Goal: Information Seeking & Learning: Learn about a topic

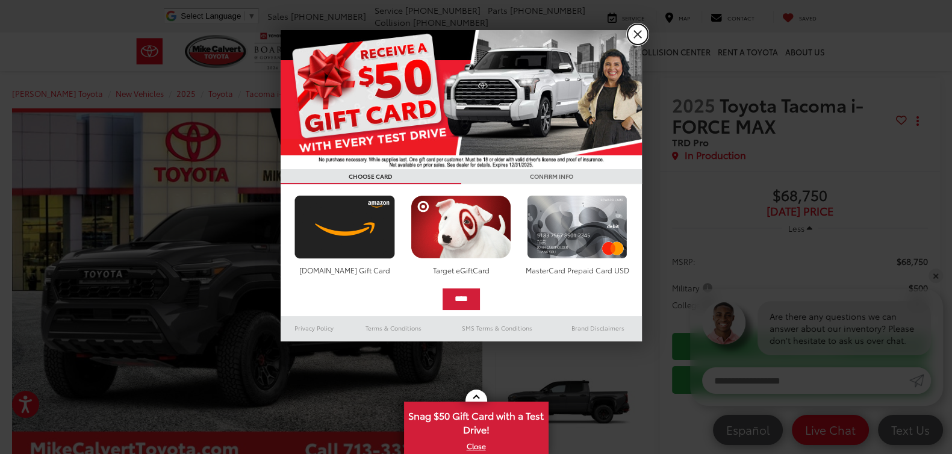
click at [629, 34] on link "X" at bounding box center [637, 34] width 20 height 20
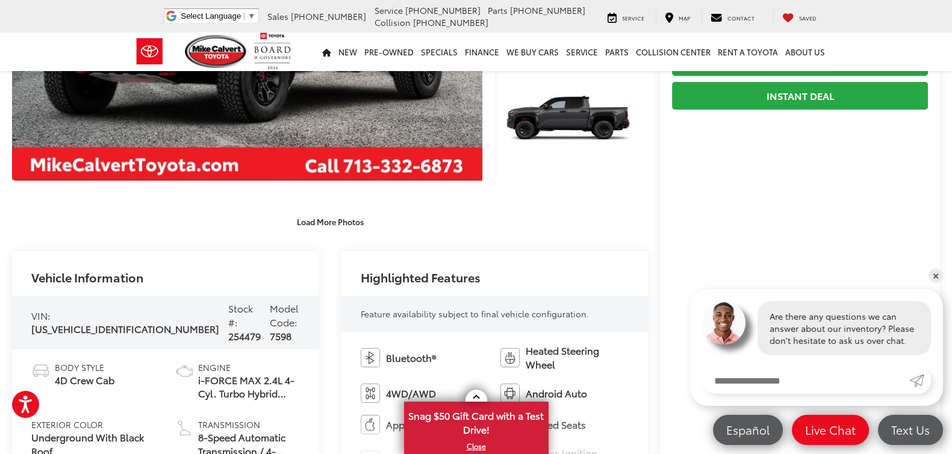
scroll to position [22, 0]
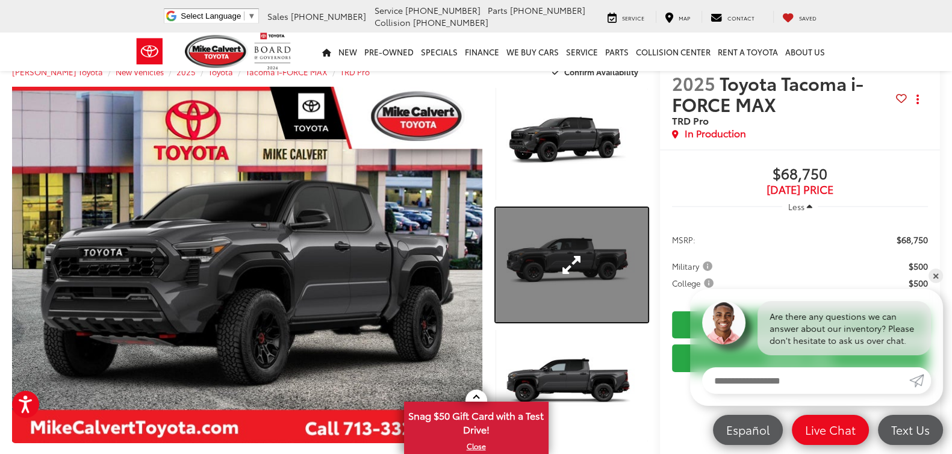
click at [584, 235] on link "Expand Photo 2" at bounding box center [572, 265] width 152 height 114
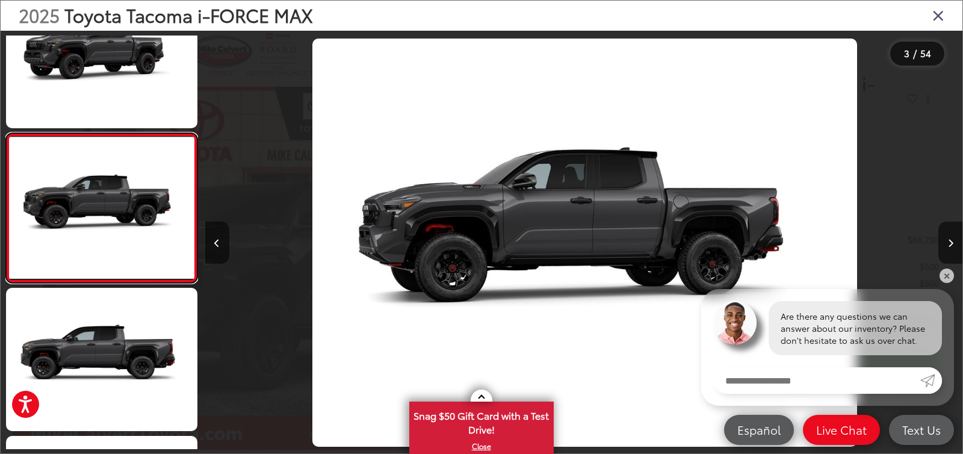
scroll to position [0, 1515]
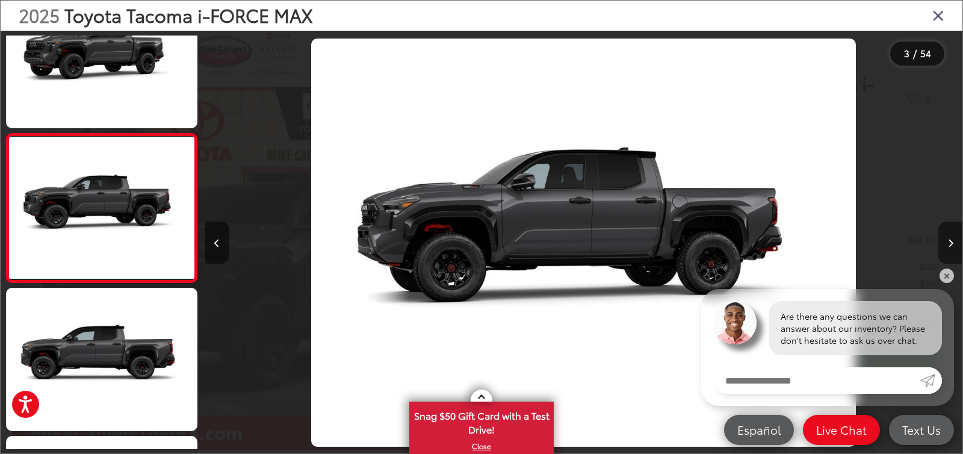
click at [948, 235] on button "Next image" at bounding box center [951, 243] width 24 height 42
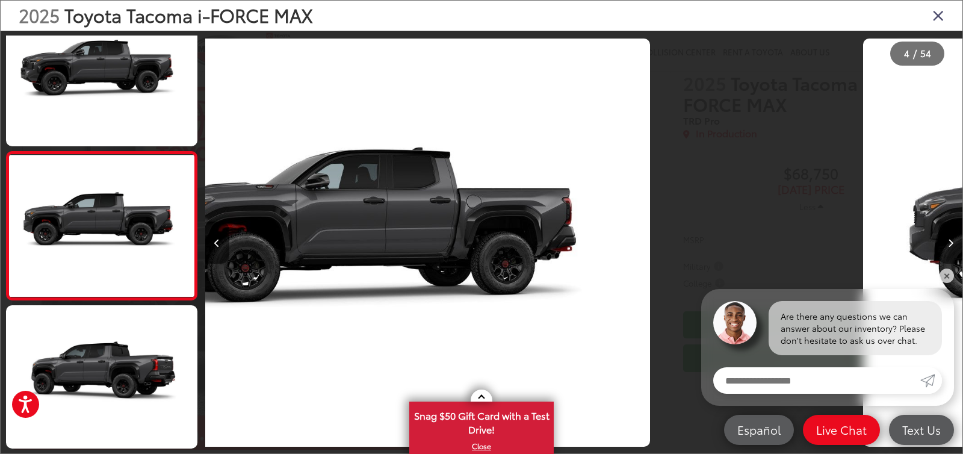
scroll to position [348, 0]
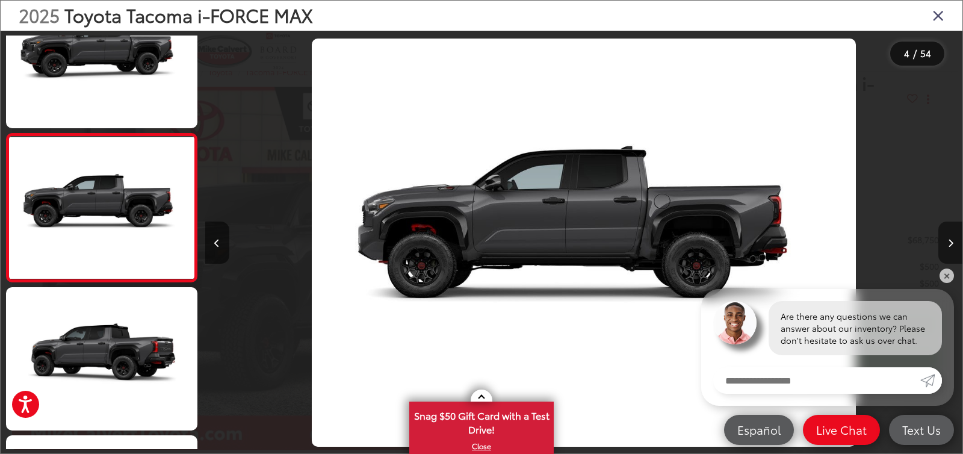
click at [948, 235] on button "Next image" at bounding box center [951, 243] width 24 height 42
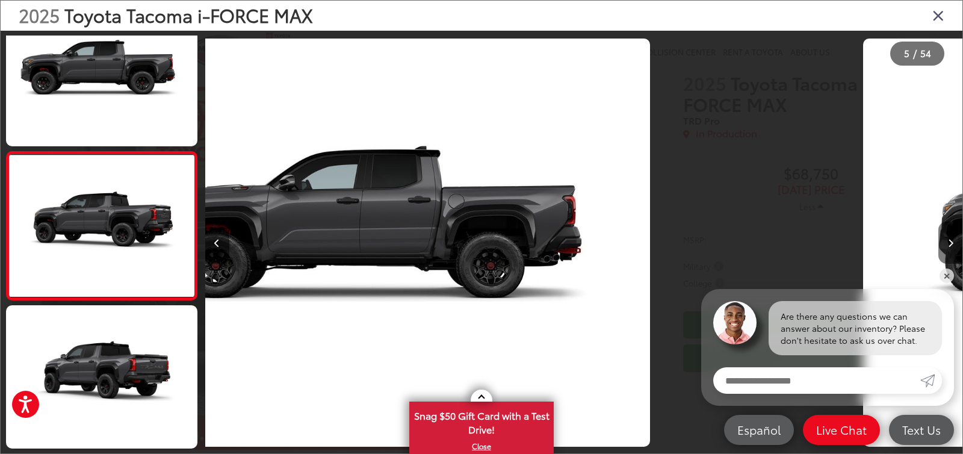
scroll to position [496, 0]
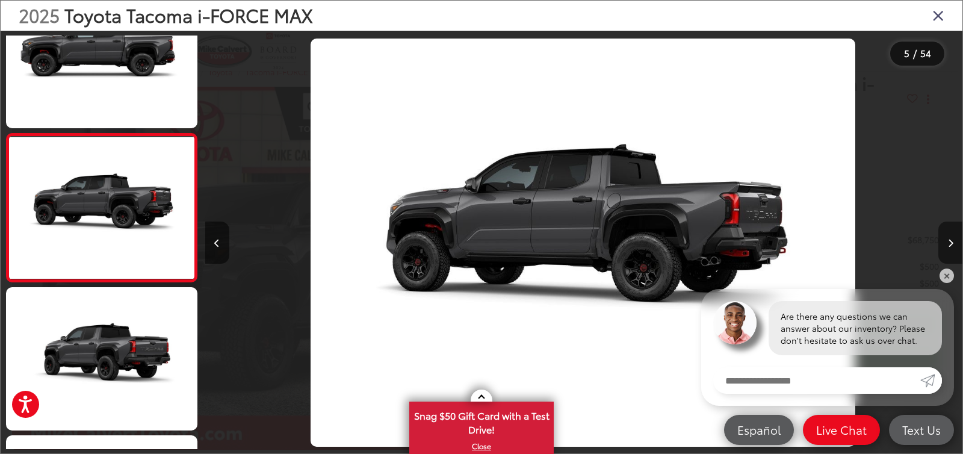
click at [948, 235] on button "Next image" at bounding box center [951, 243] width 24 height 42
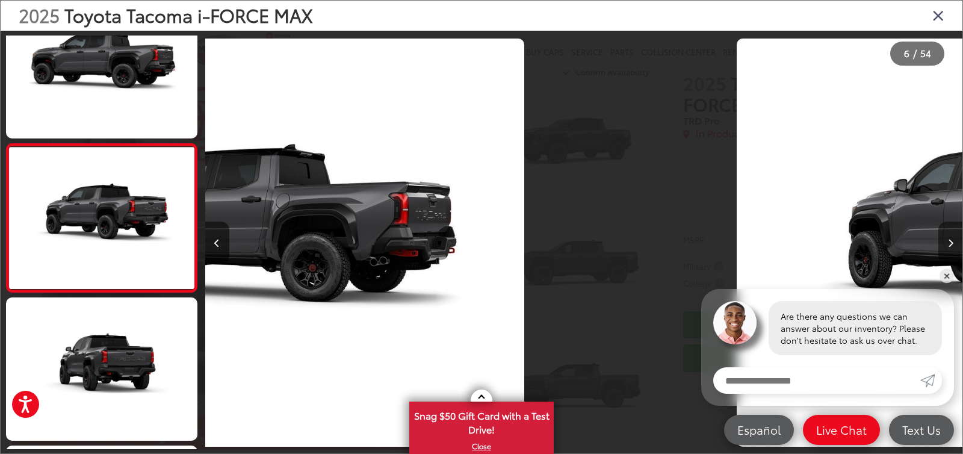
scroll to position [644, 0]
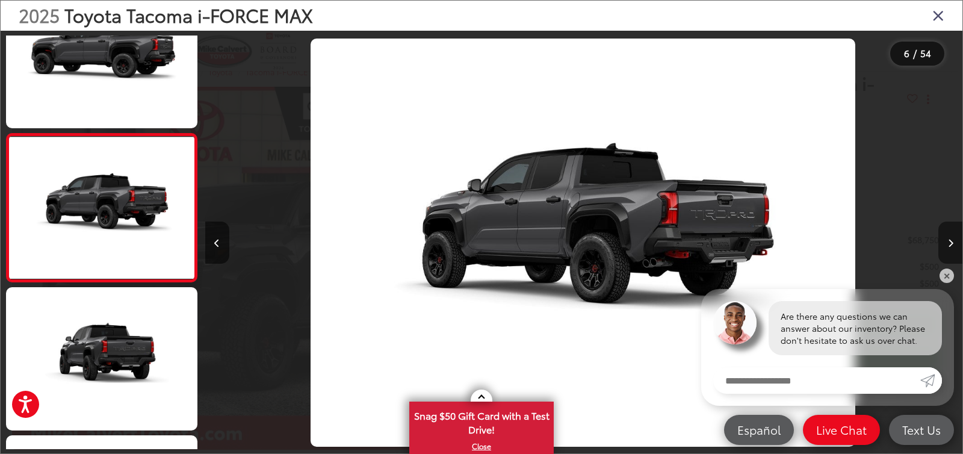
click at [948, 235] on button "Next image" at bounding box center [951, 243] width 24 height 42
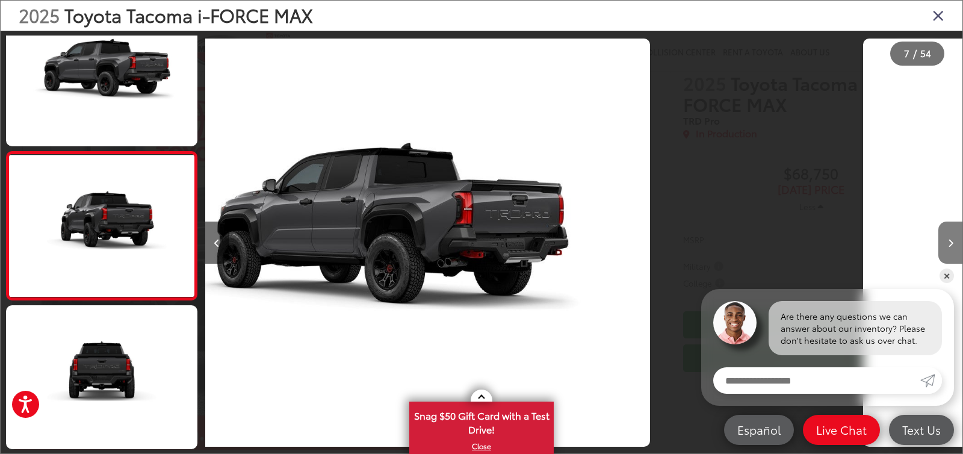
scroll to position [792, 0]
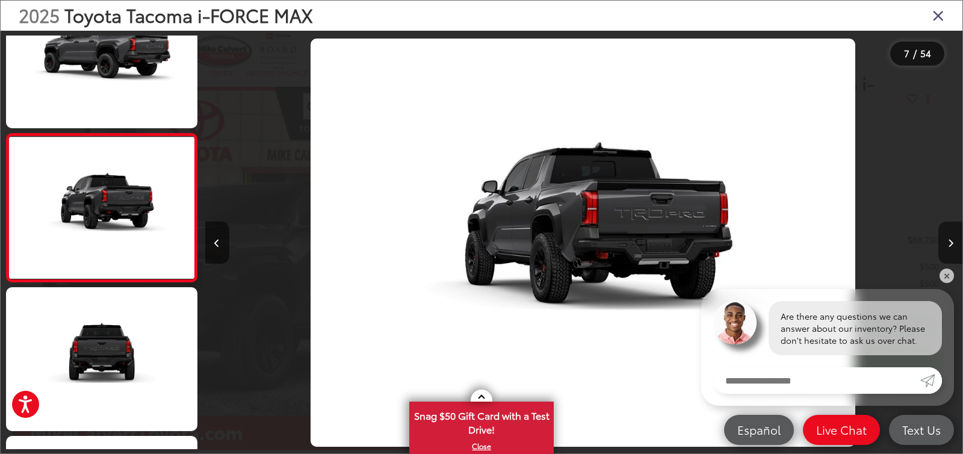
click at [948, 235] on button "Next image" at bounding box center [951, 243] width 24 height 42
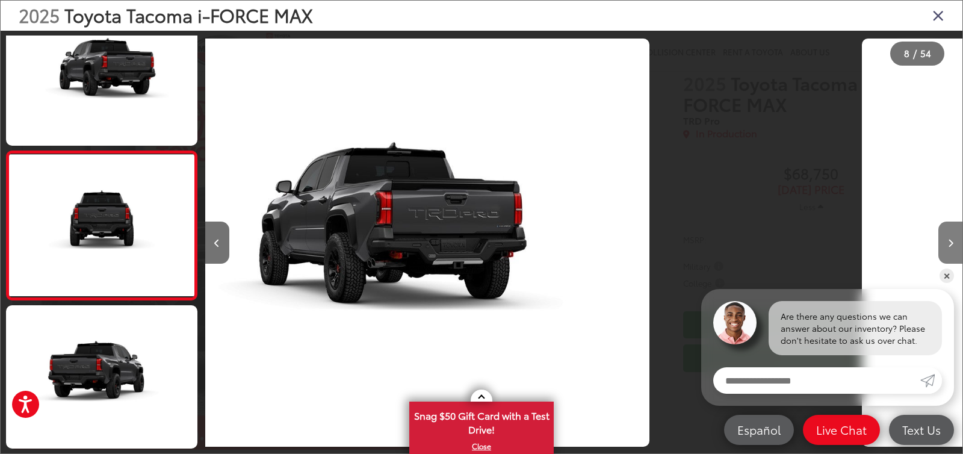
scroll to position [941, 0]
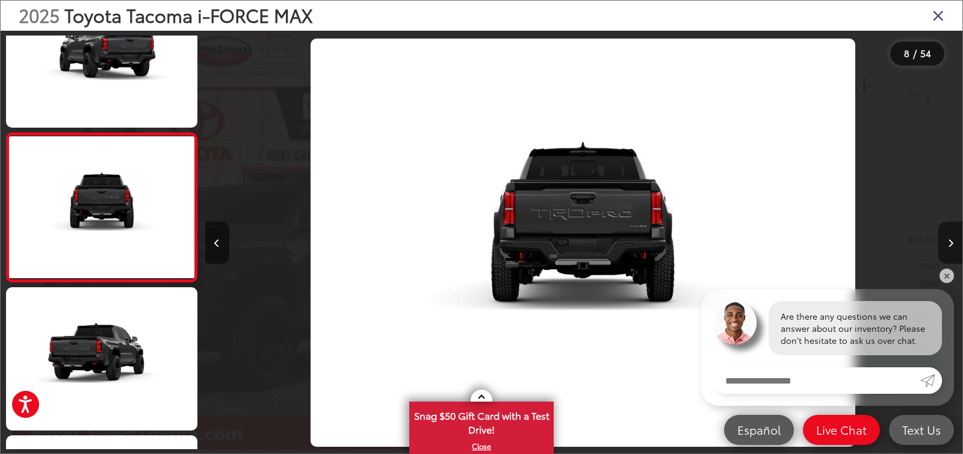
click at [948, 235] on button "Next image" at bounding box center [951, 243] width 24 height 42
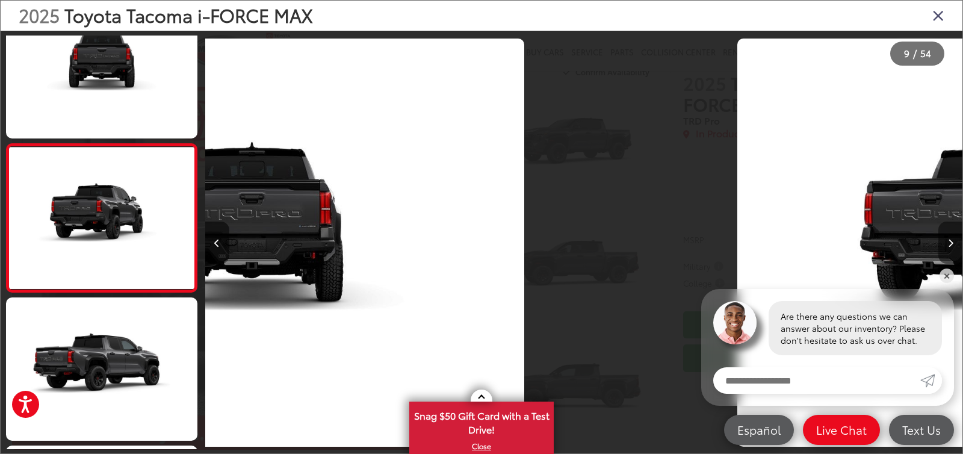
scroll to position [1089, 0]
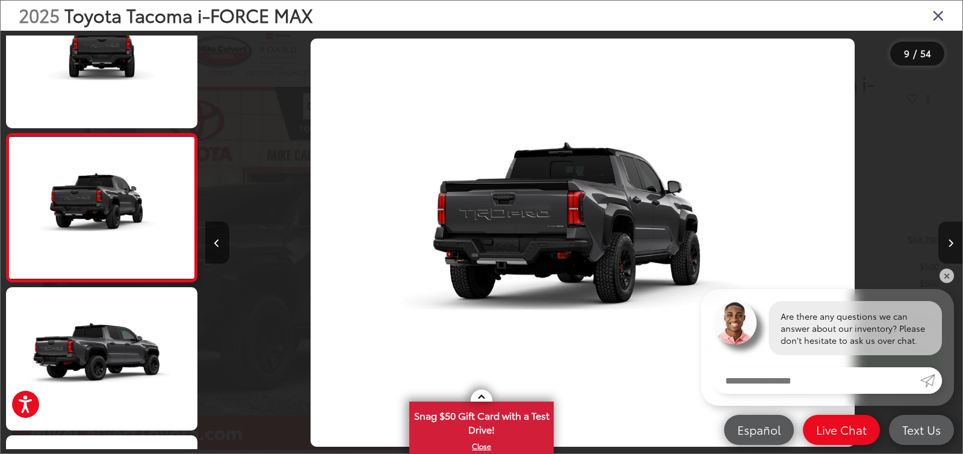
click at [948, 235] on button "Next image" at bounding box center [951, 243] width 24 height 42
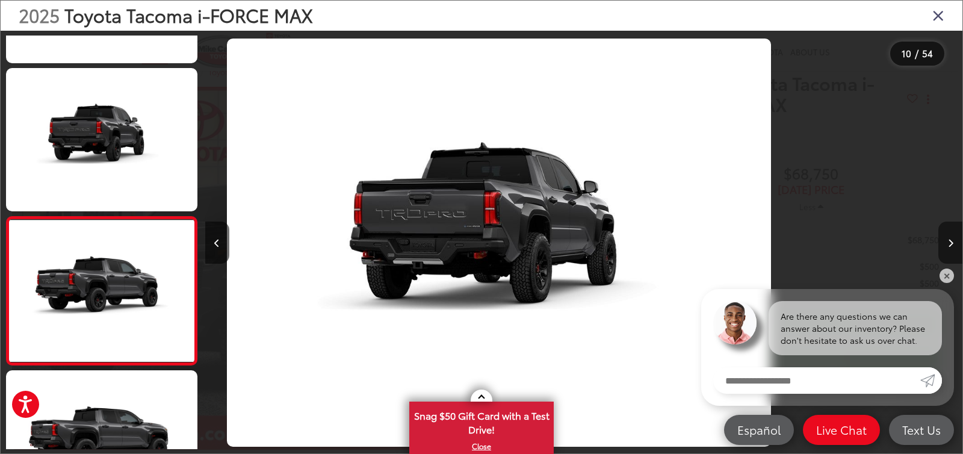
scroll to position [0, 0]
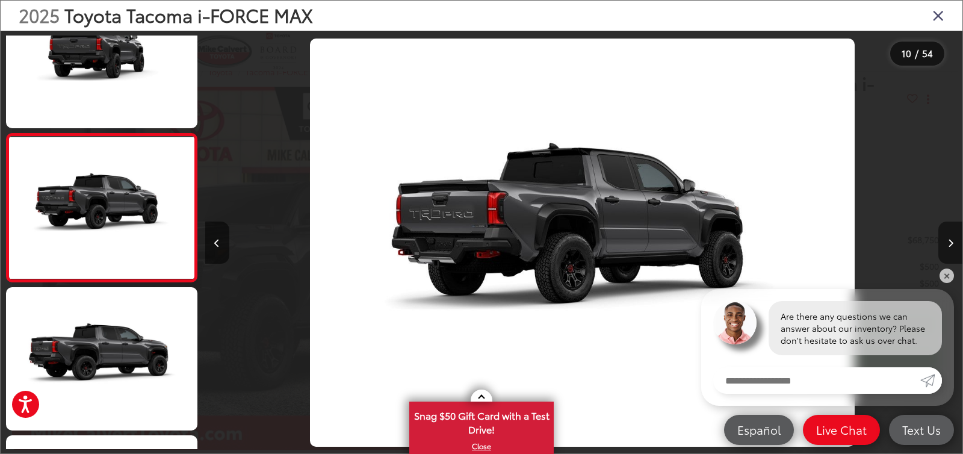
click at [948, 235] on button "Next image" at bounding box center [951, 243] width 24 height 42
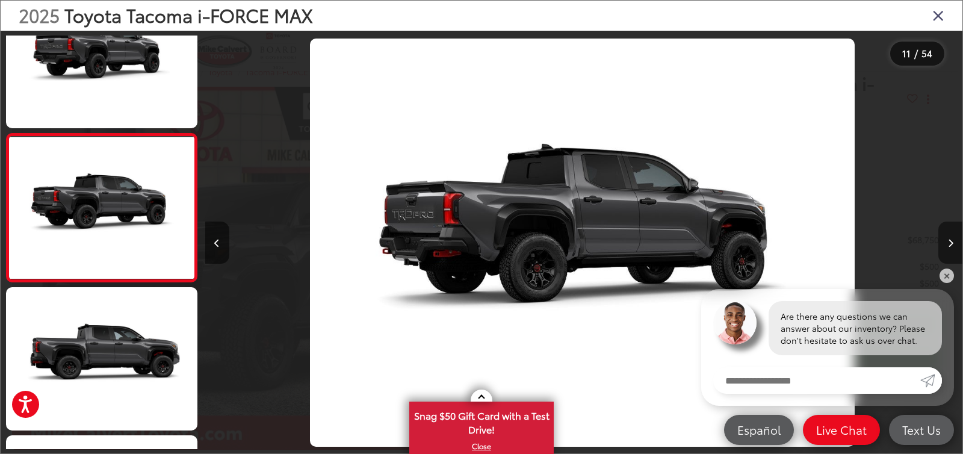
click at [948, 235] on button "Next image" at bounding box center [951, 243] width 24 height 42
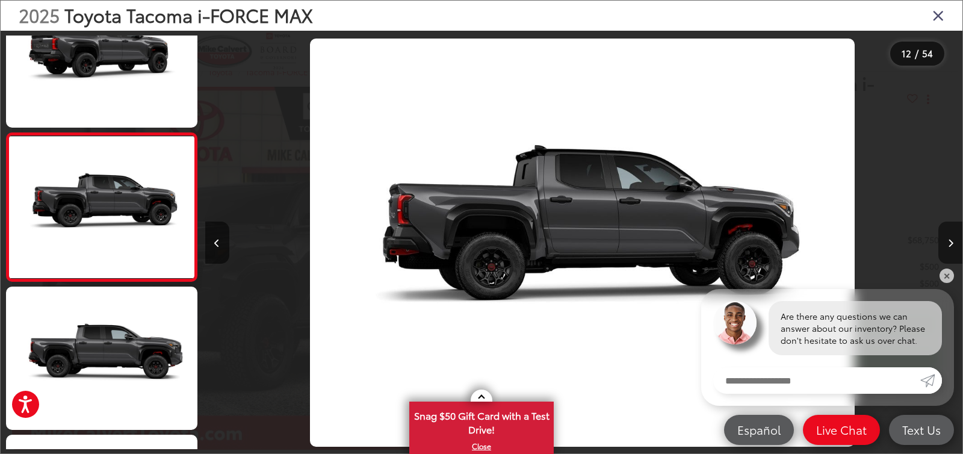
click at [948, 235] on button "Next image" at bounding box center [951, 243] width 24 height 42
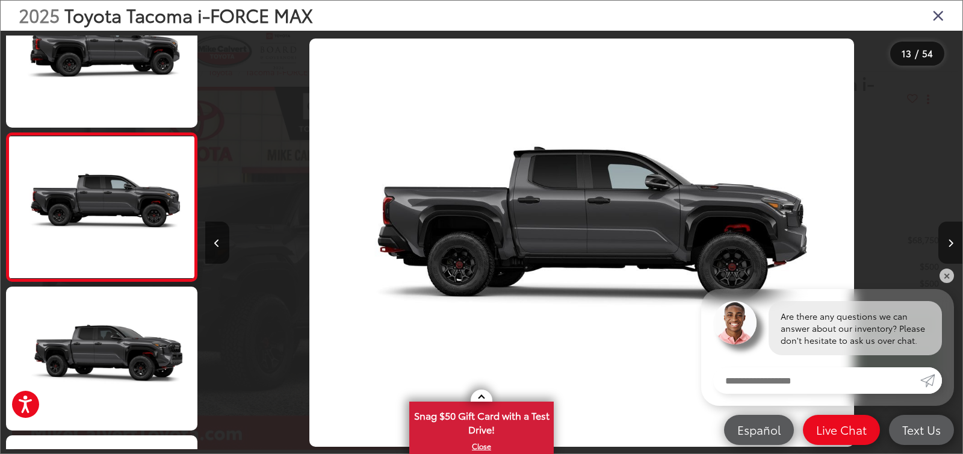
click at [949, 235] on button "Next image" at bounding box center [951, 243] width 24 height 42
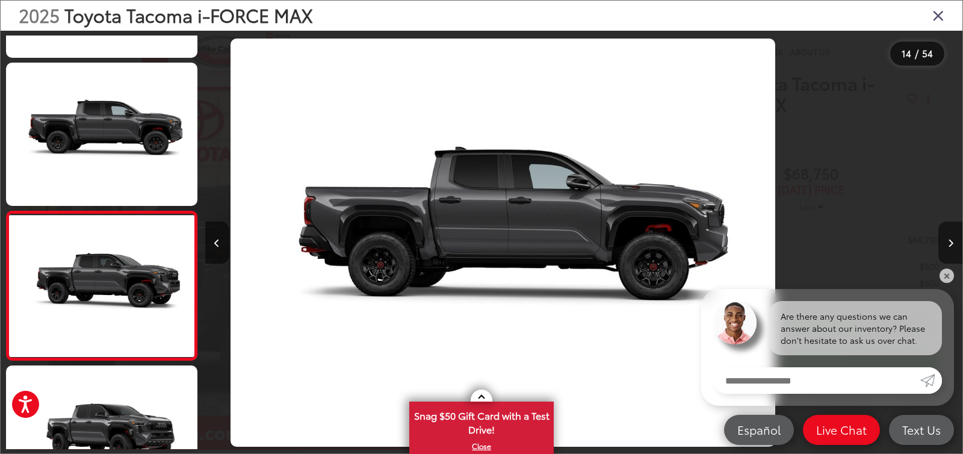
click at [949, 235] on button "Next image" at bounding box center [951, 243] width 24 height 42
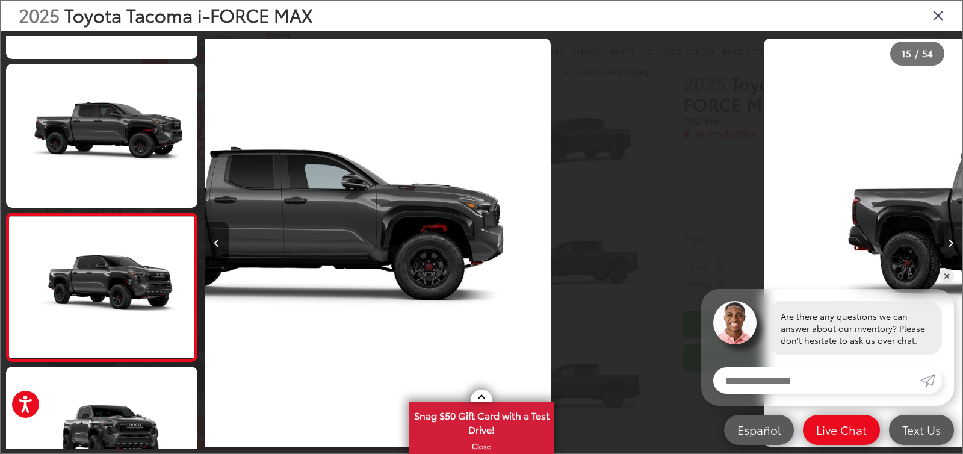
click at [949, 235] on button "Next image" at bounding box center [951, 243] width 24 height 42
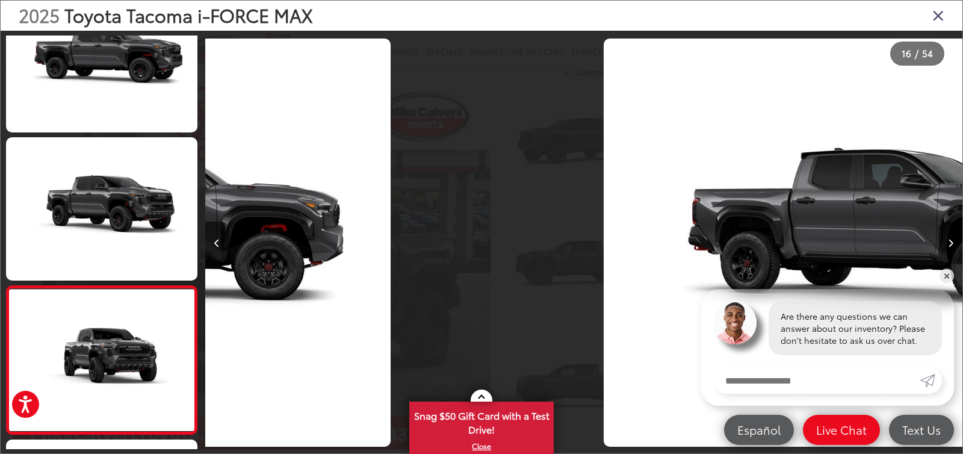
click at [949, 235] on button "Next image" at bounding box center [951, 243] width 24 height 42
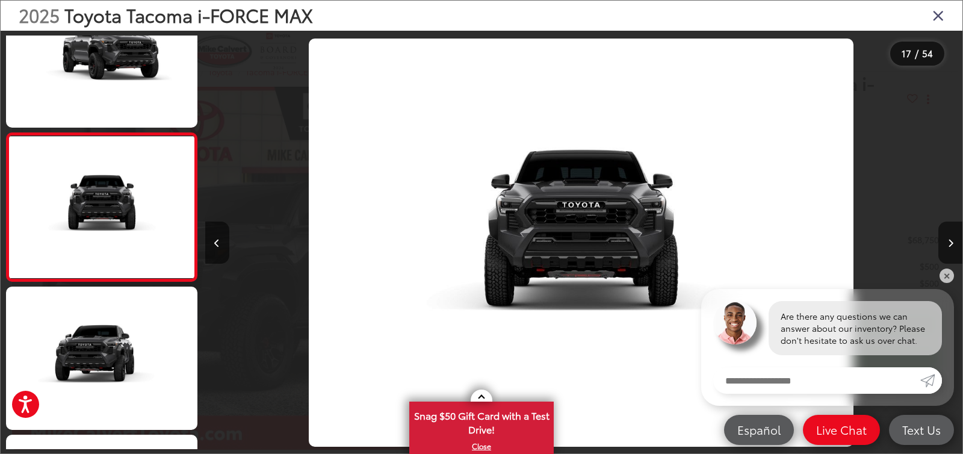
drag, startPoint x: 249, startPoint y: 379, endPoint x: 252, endPoint y: 226, distance: 152.9
click at [252, 226] on div at bounding box center [300, 243] width 190 height 424
click at [949, 226] on button "Next image" at bounding box center [951, 243] width 24 height 42
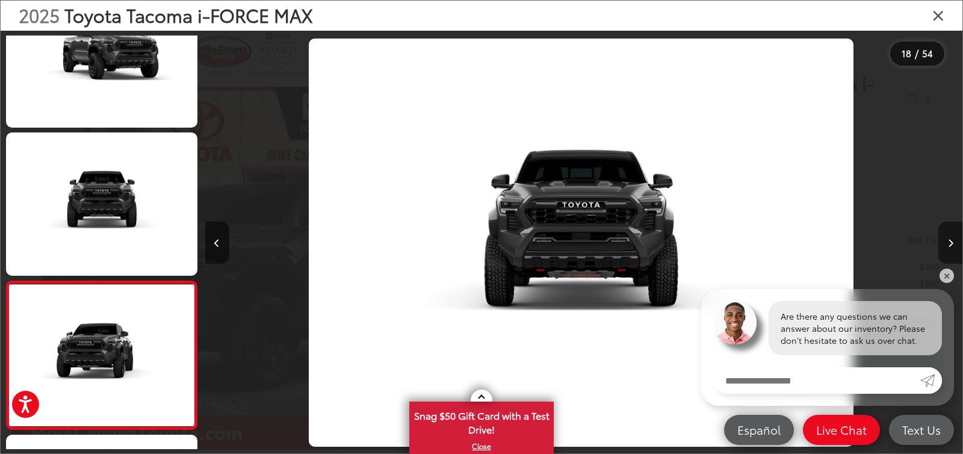
click at [949, 226] on button "Next image" at bounding box center [951, 243] width 24 height 42
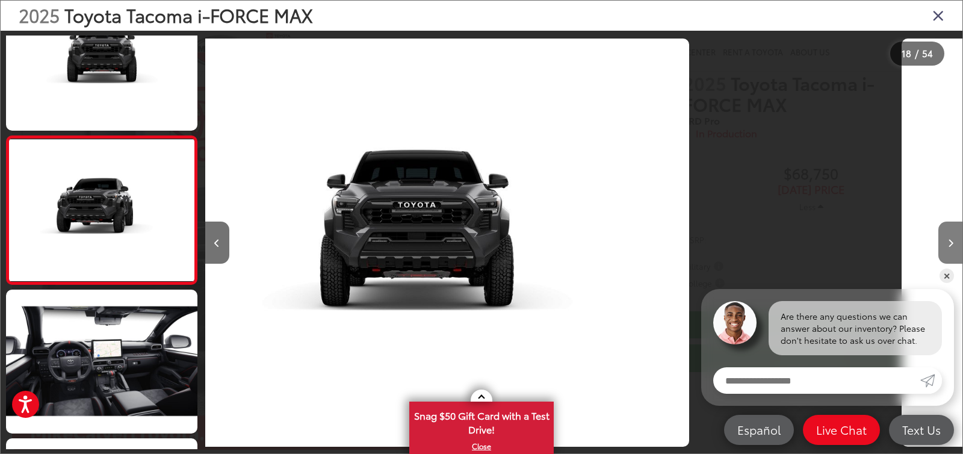
click at [949, 226] on button "Next image" at bounding box center [951, 243] width 24 height 42
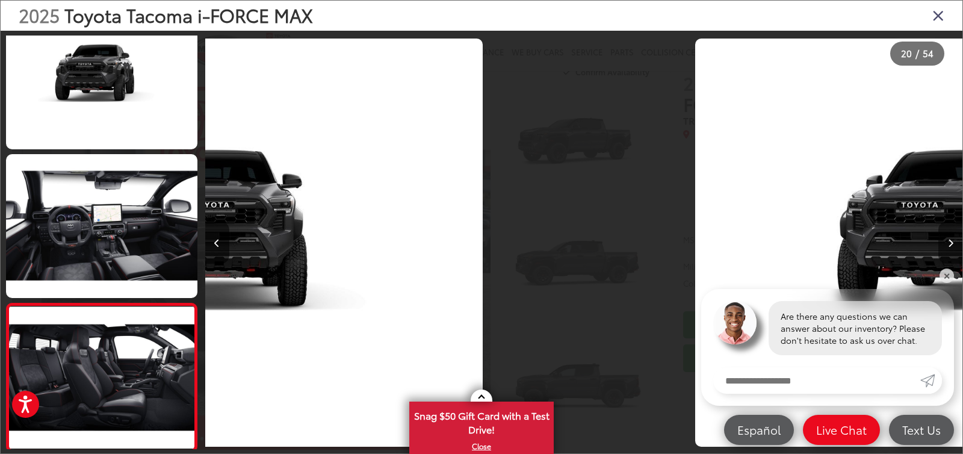
click at [949, 226] on button "Next image" at bounding box center [951, 243] width 24 height 42
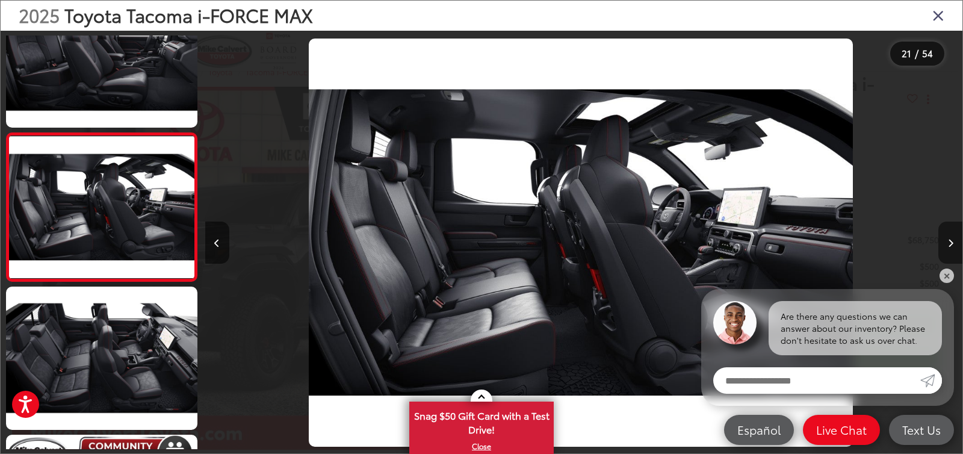
click at [949, 226] on button "Next image" at bounding box center [951, 243] width 24 height 42
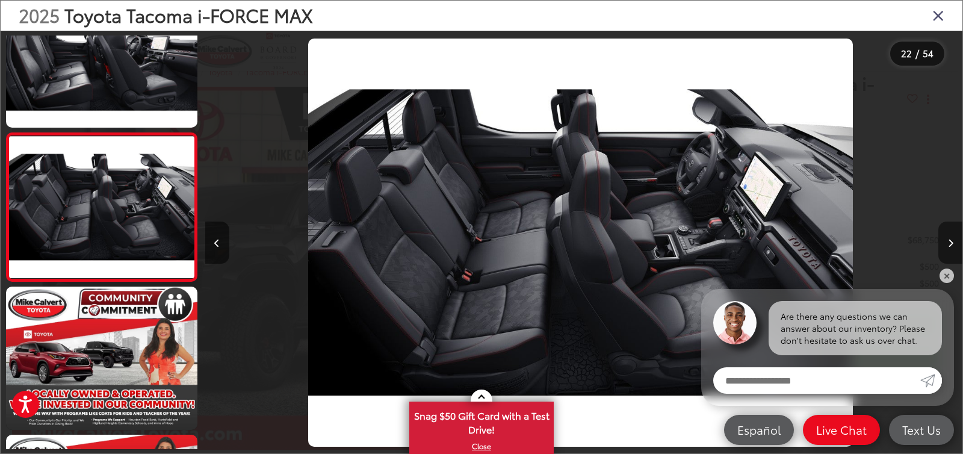
click at [949, 226] on button "Next image" at bounding box center [951, 243] width 24 height 42
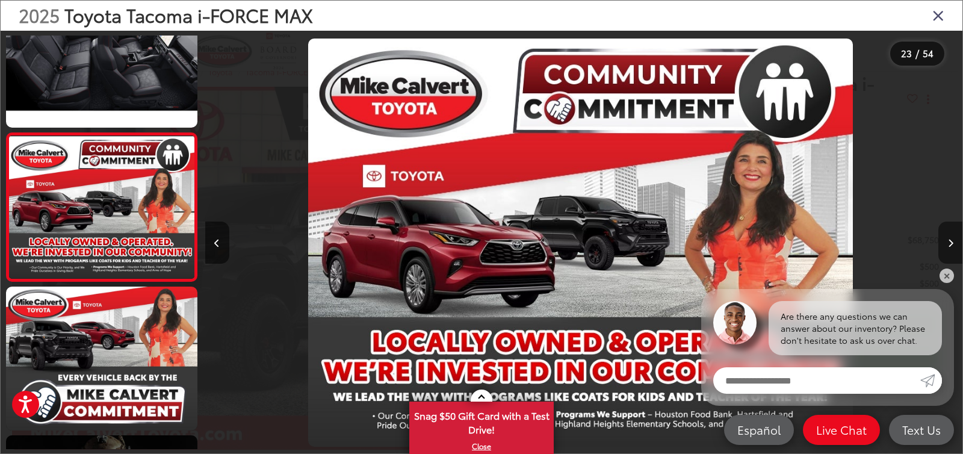
click at [949, 226] on button "Next image" at bounding box center [951, 243] width 24 height 42
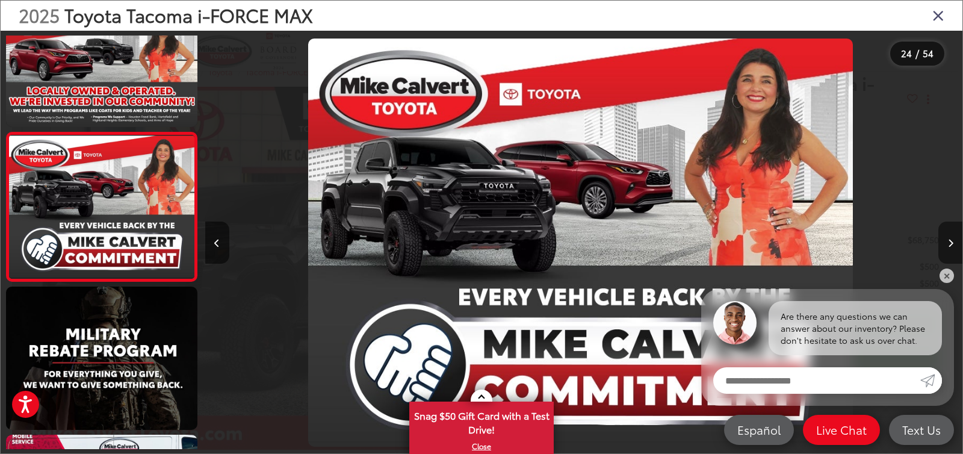
click at [949, 226] on button "Next image" at bounding box center [951, 243] width 24 height 42
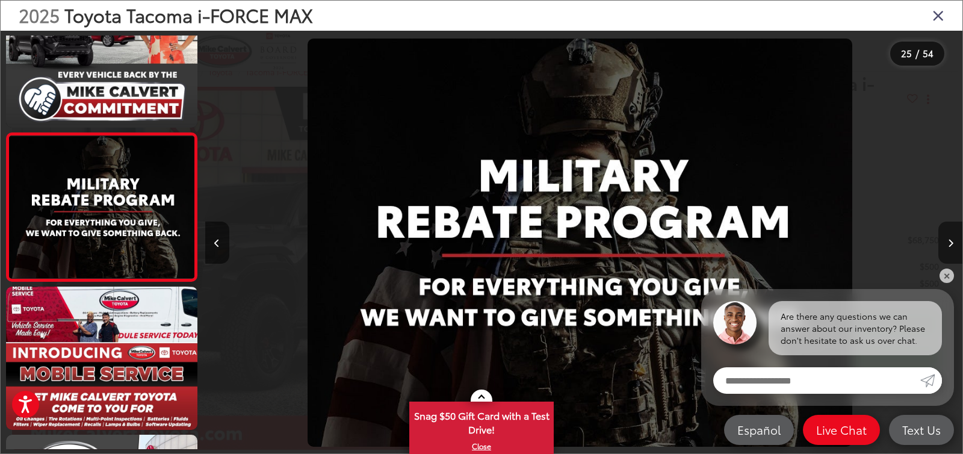
click at [949, 226] on button "Next image" at bounding box center [951, 243] width 24 height 42
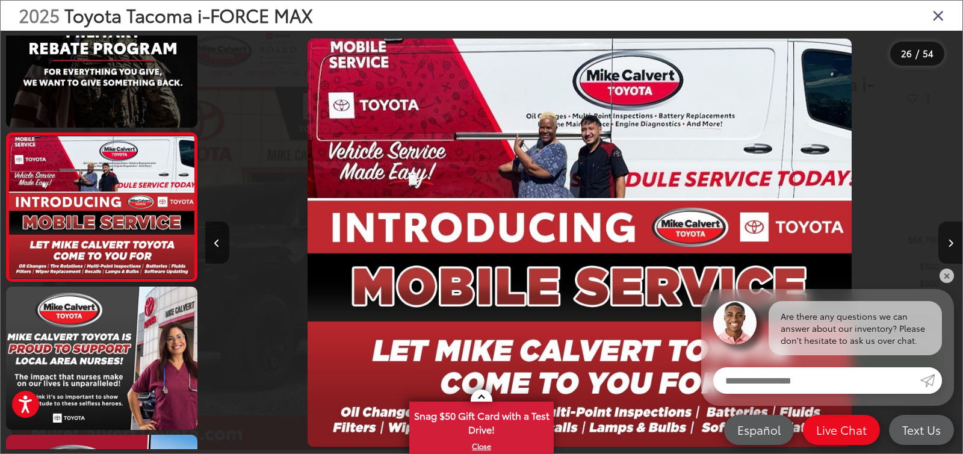
click at [949, 226] on button "Next image" at bounding box center [951, 243] width 24 height 42
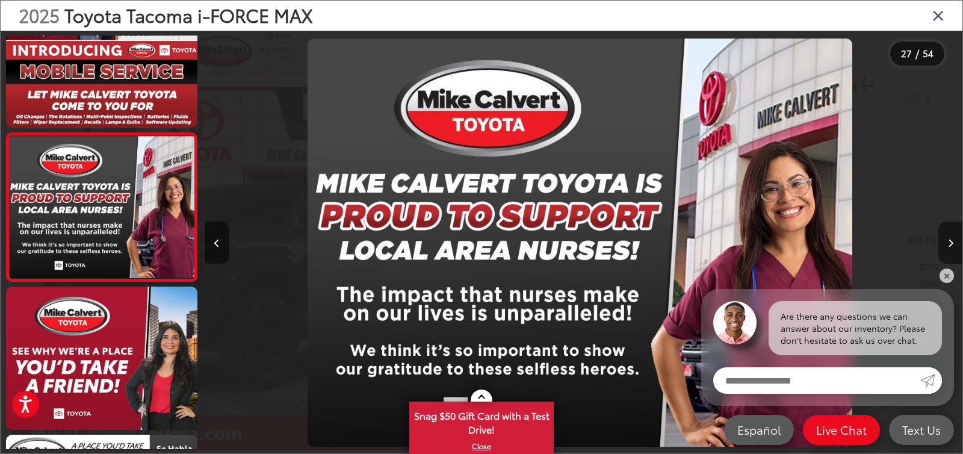
click at [949, 226] on button "Next image" at bounding box center [951, 243] width 24 height 42
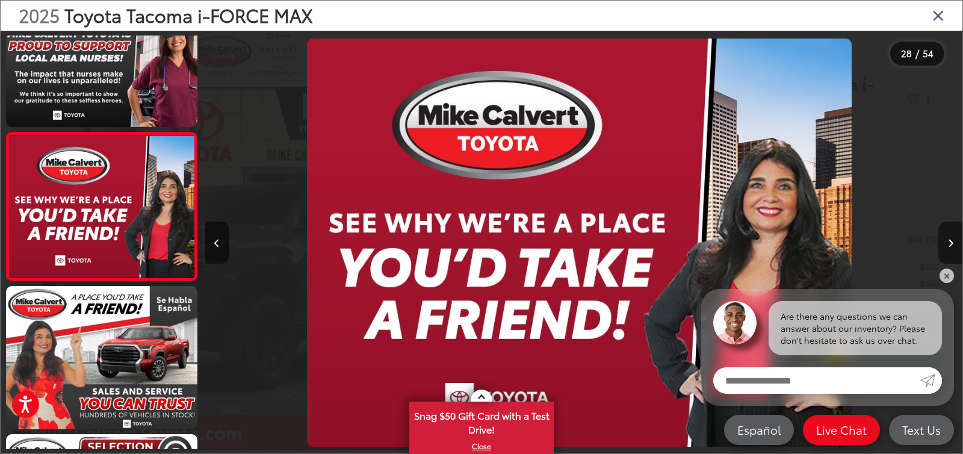
click at [949, 226] on button "Next image" at bounding box center [951, 243] width 24 height 42
